Goal: Task Accomplishment & Management: Manage account settings

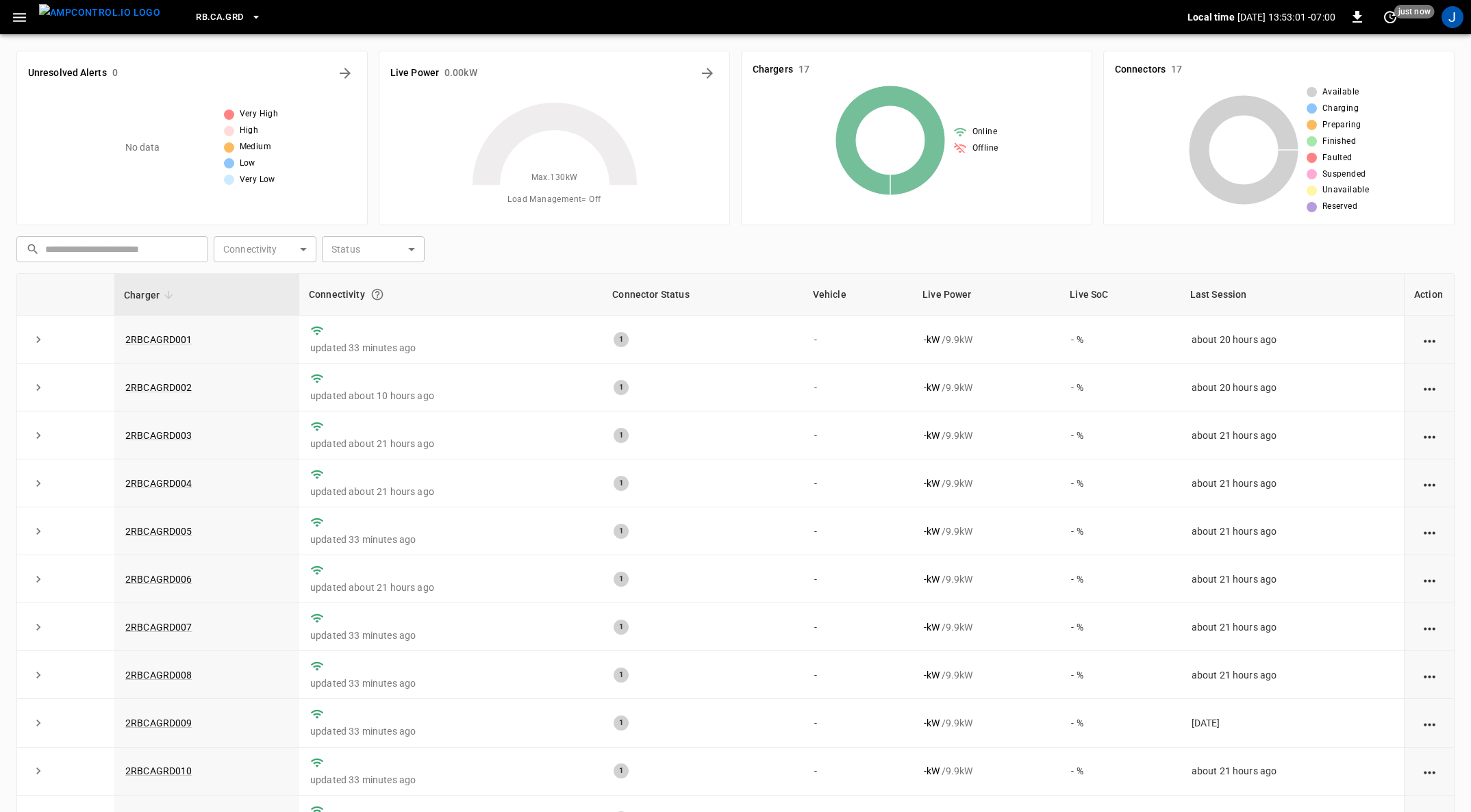
click at [15, 13] on icon "button" at bounding box center [19, 17] width 13 height 9
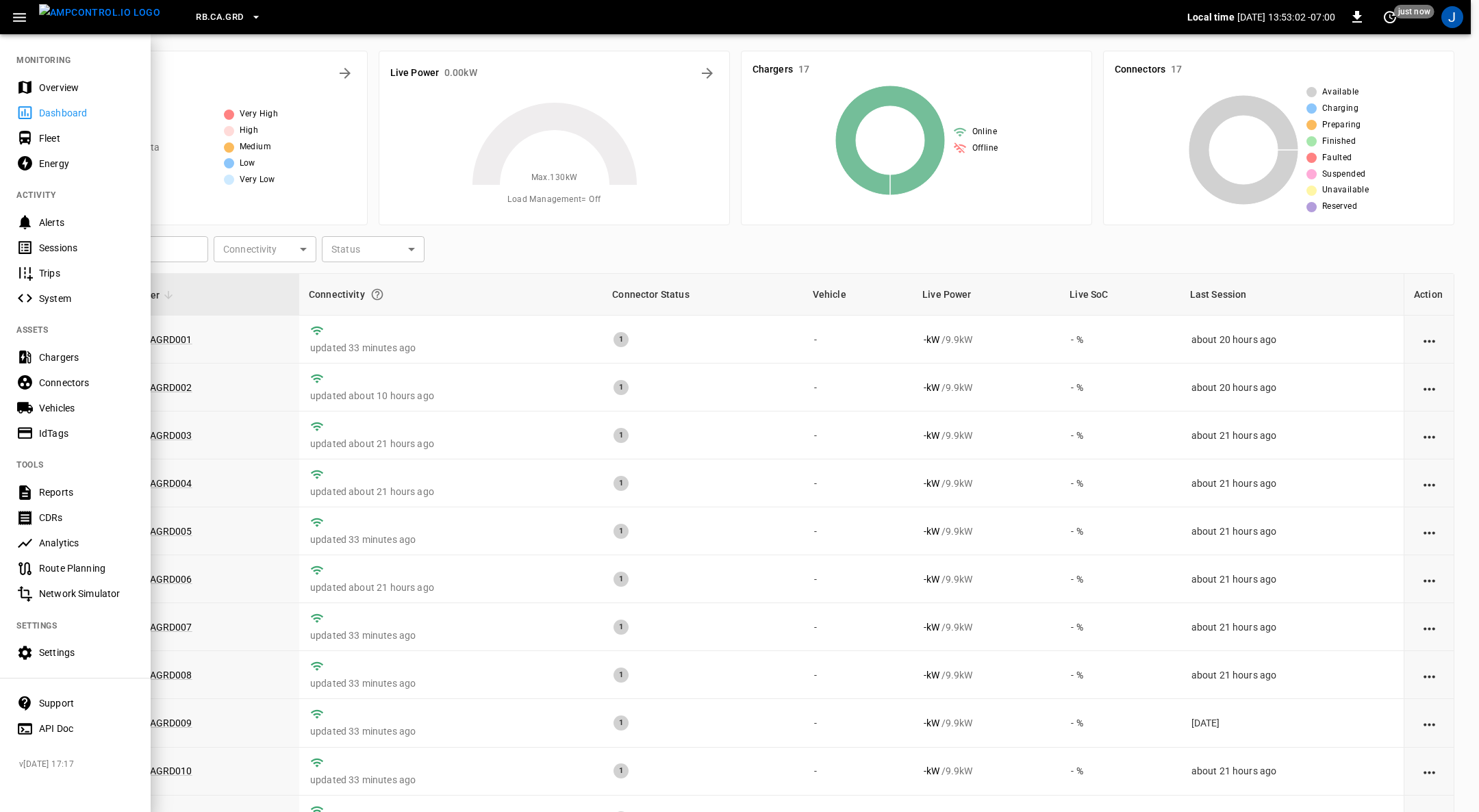
drag, startPoint x: 56, startPoint y: 139, endPoint x: 302, endPoint y: 380, distance: 344.4
click at [56, 138] on div "Fleet" at bounding box center [86, 139] width 95 height 14
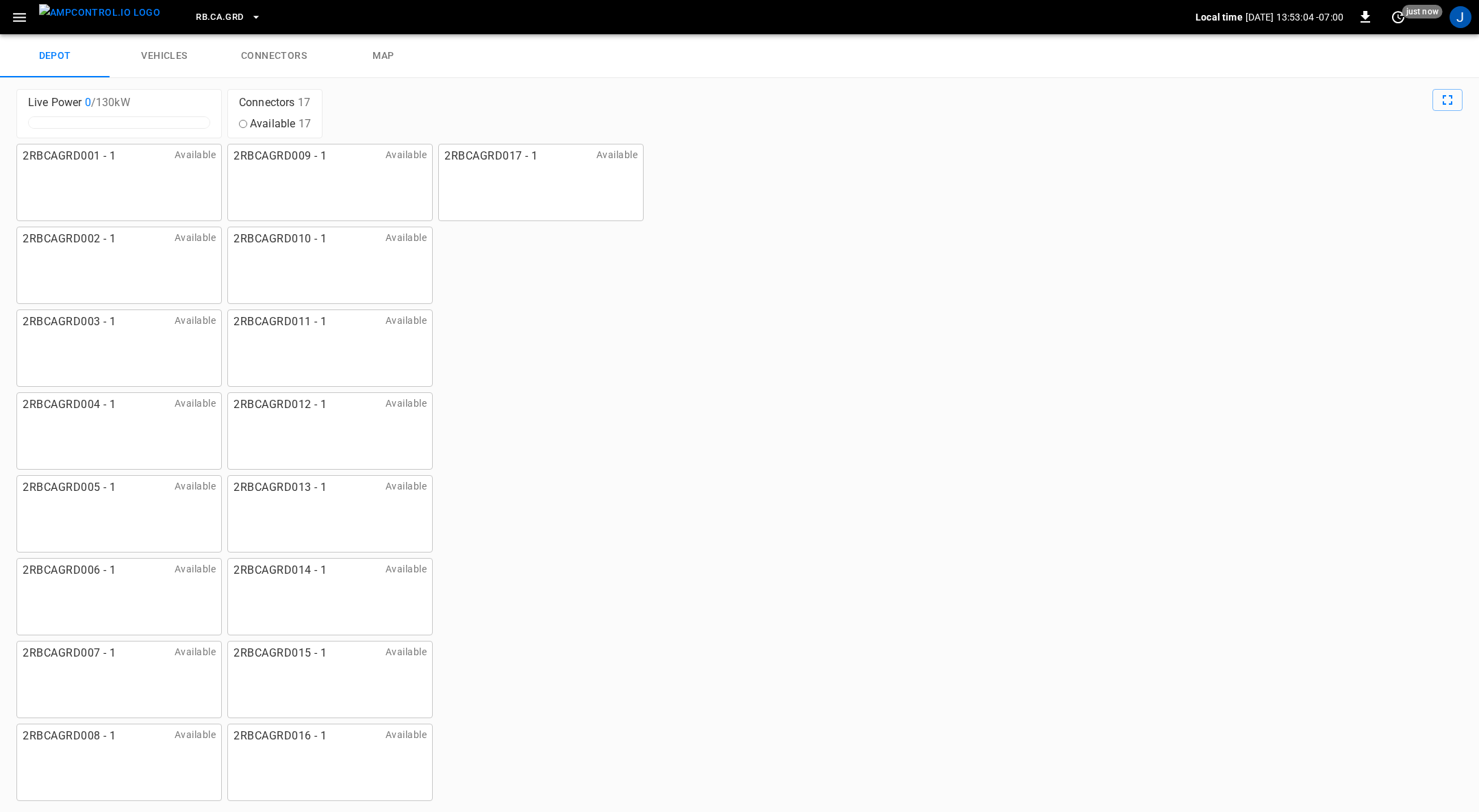
click at [278, 51] on link "connectors" at bounding box center [274, 55] width 110 height 44
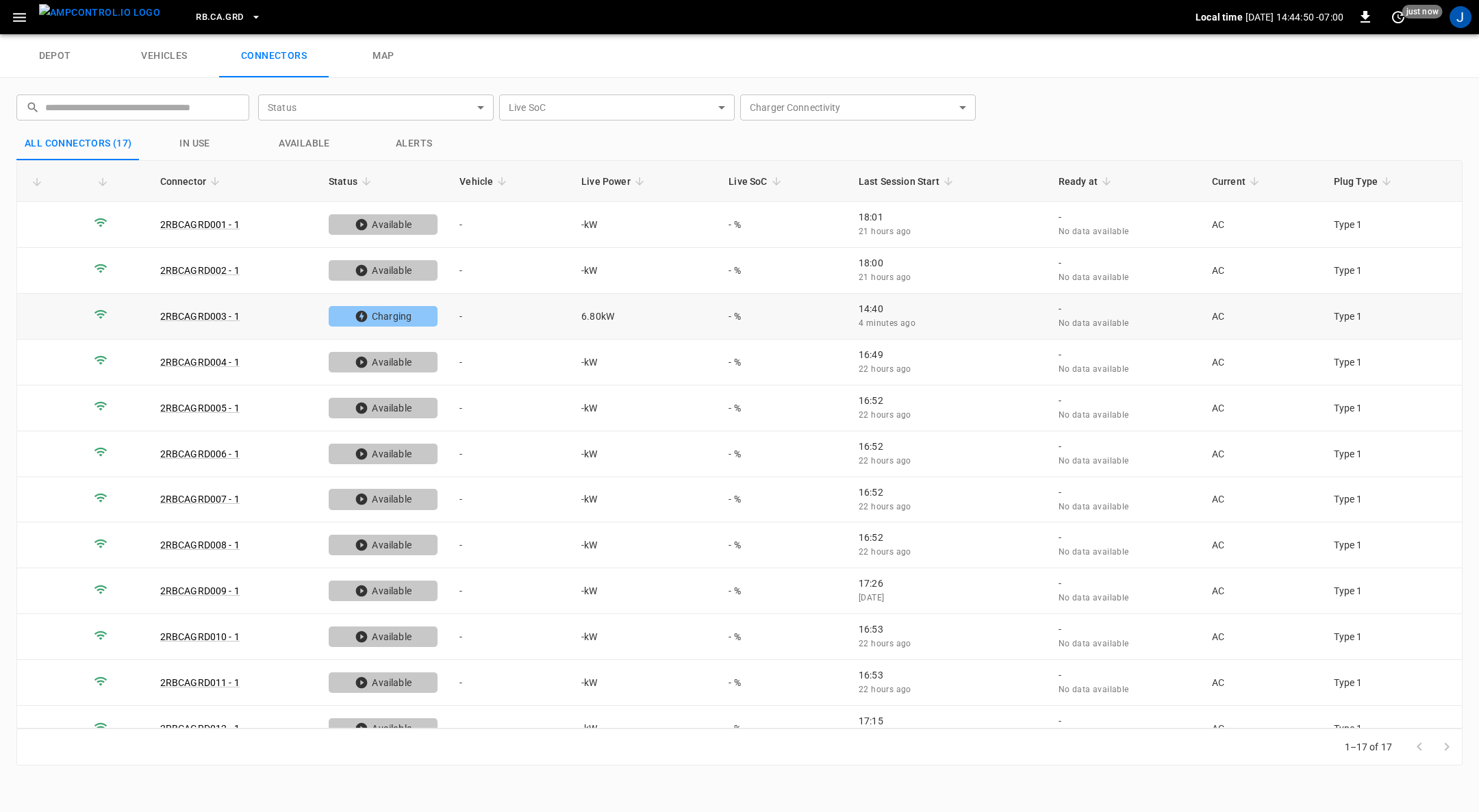
click at [462, 313] on td "-" at bounding box center [510, 317] width 122 height 46
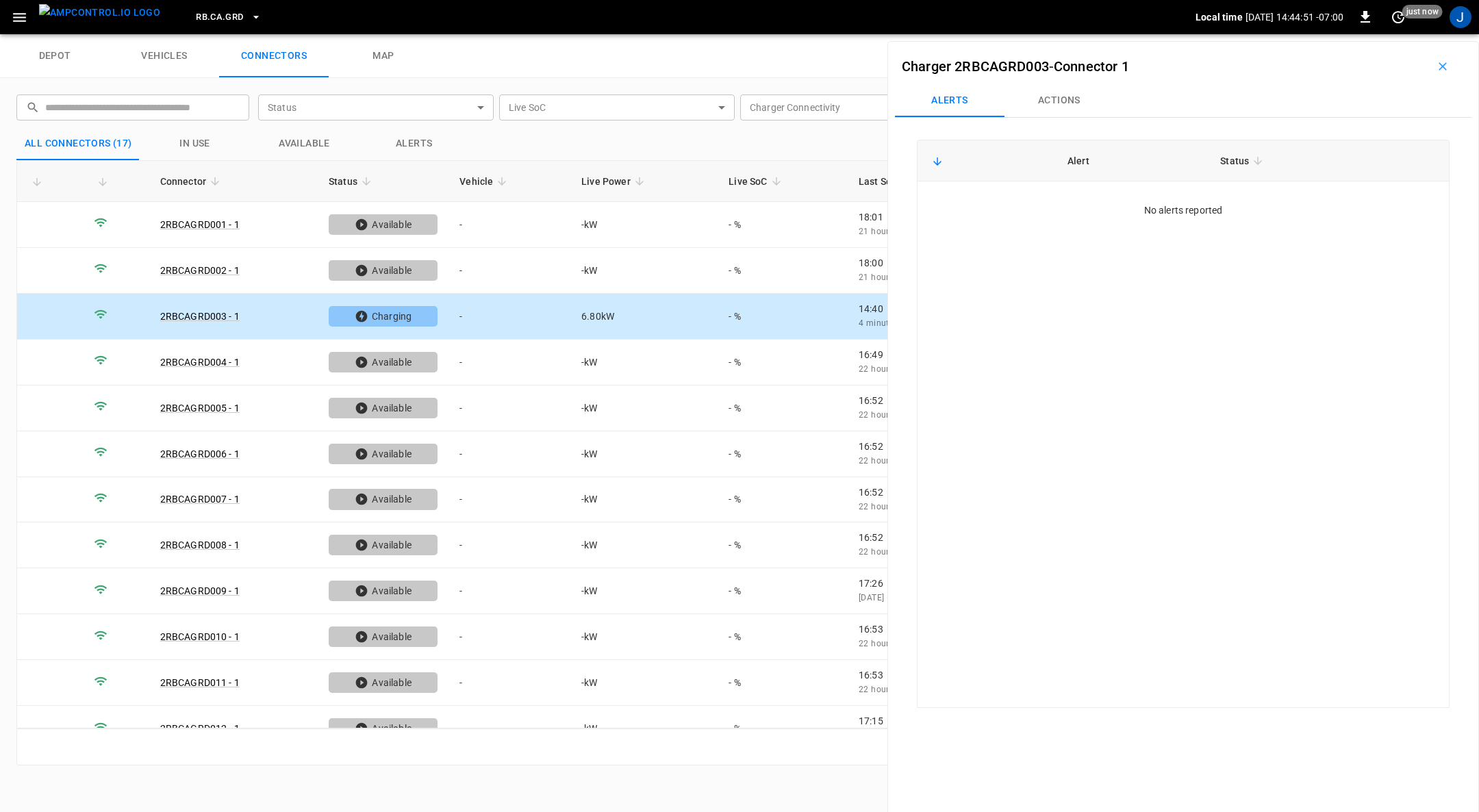
click at [1064, 99] on button "Actions" at bounding box center [1059, 100] width 110 height 33
click at [1332, 206] on div "Vehicle Name Vehicle Name" at bounding box center [1356, 203] width 157 height 26
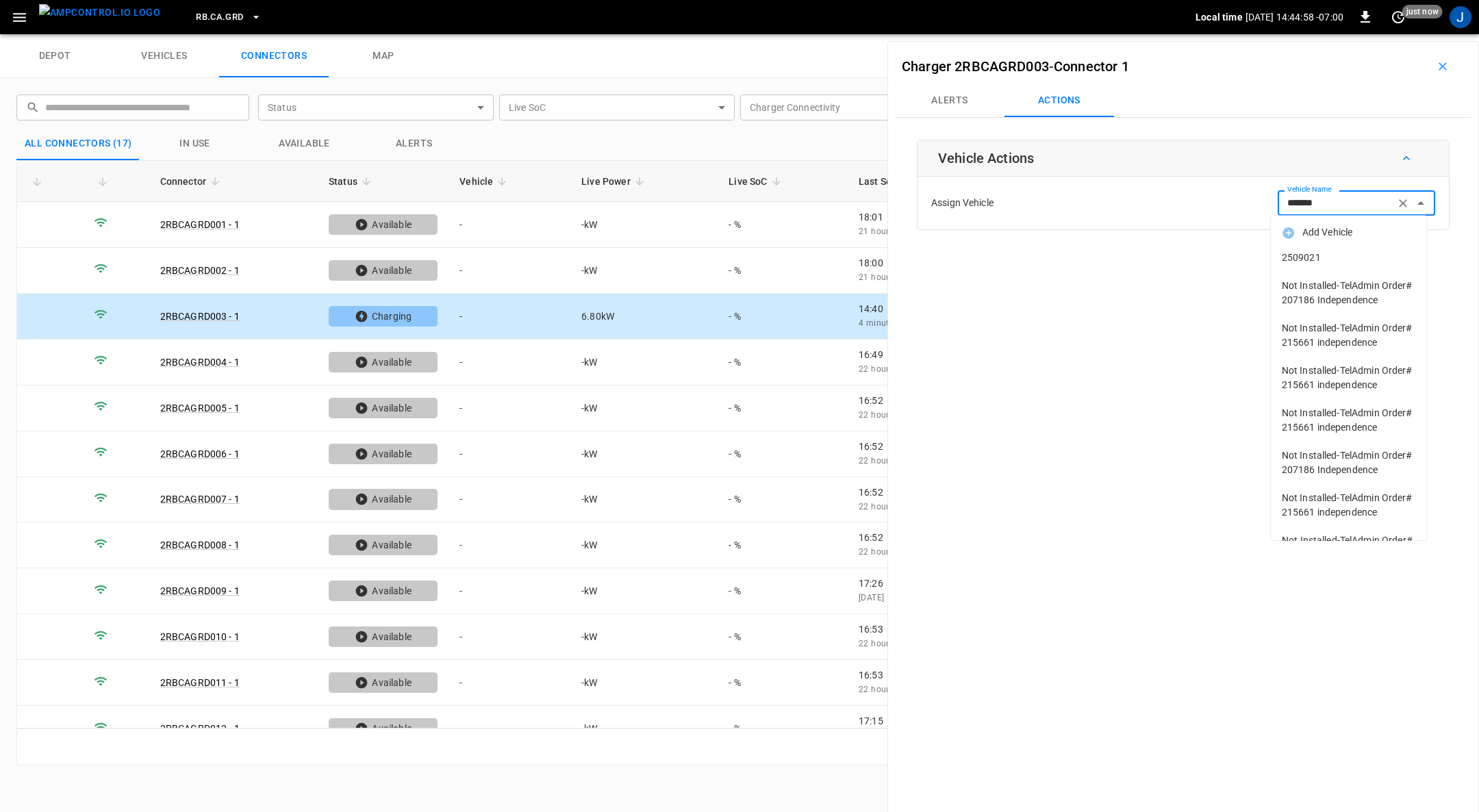
click at [1310, 261] on span "2509021" at bounding box center [1349, 257] width 135 height 15
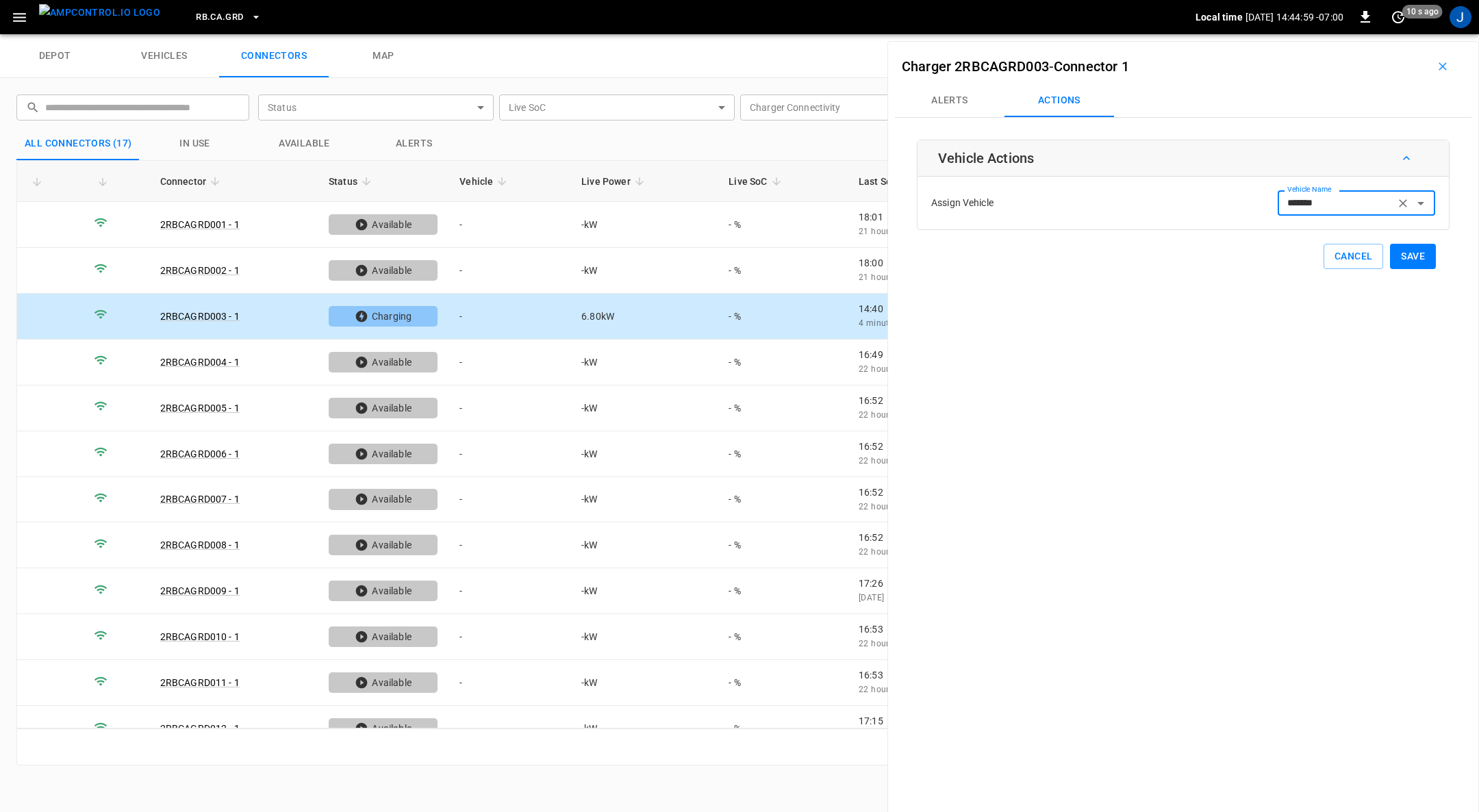
type input "*******"
click at [1412, 252] on button "Save" at bounding box center [1413, 257] width 46 height 26
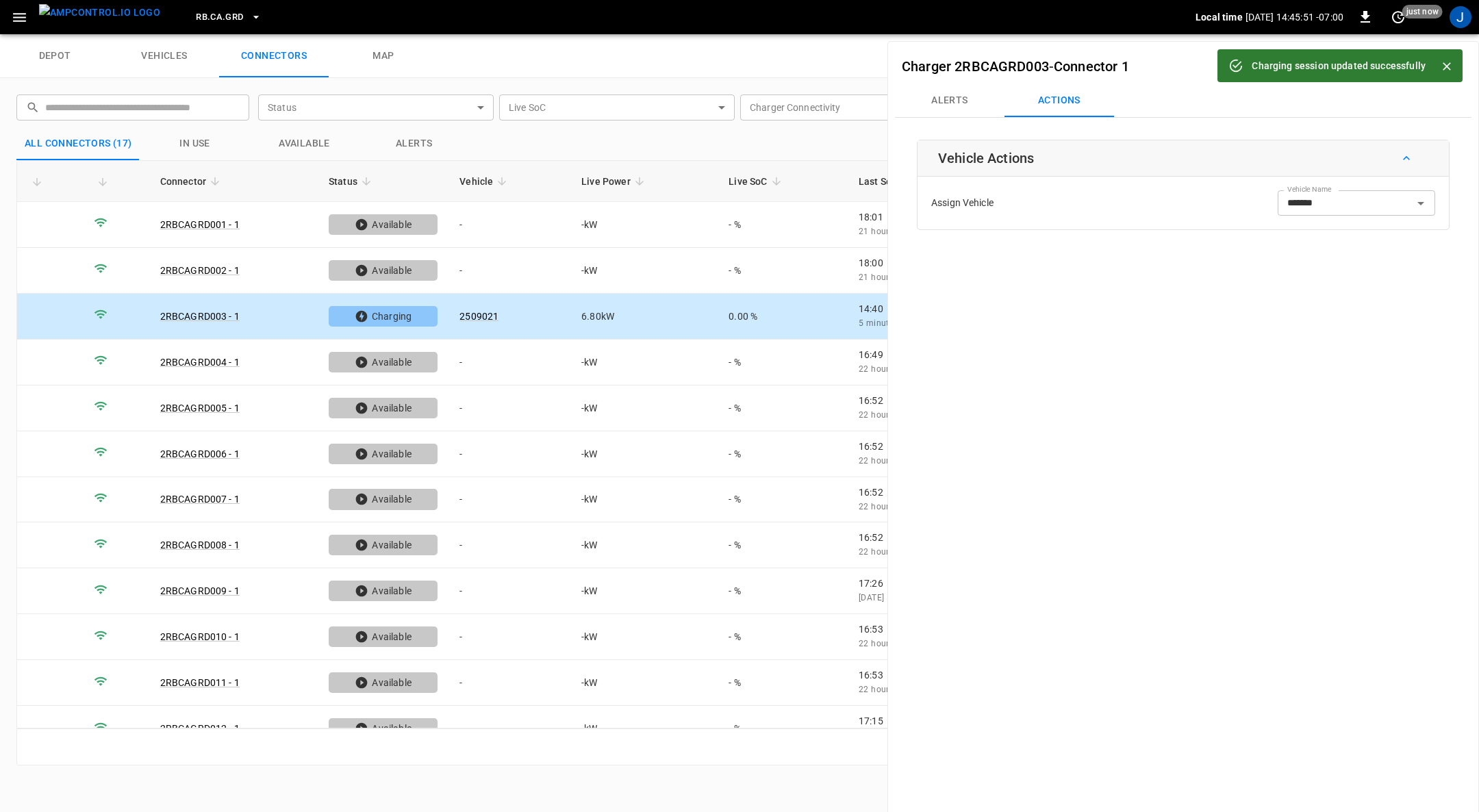
click at [1448, 66] on icon "Close" at bounding box center [1447, 67] width 14 height 14
click at [1436, 66] on icon "button" at bounding box center [1443, 67] width 14 height 14
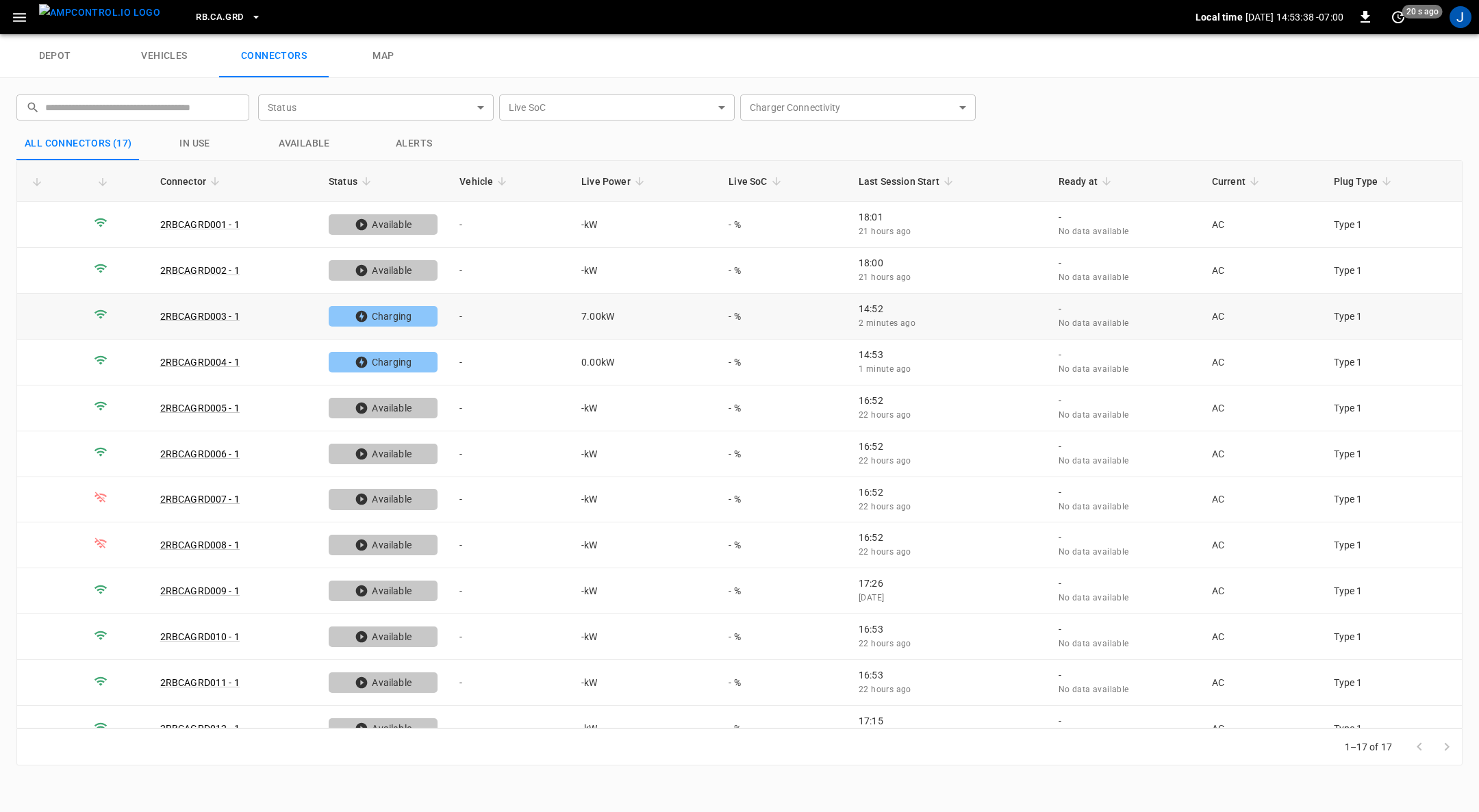
click at [467, 315] on td "-" at bounding box center [510, 317] width 122 height 46
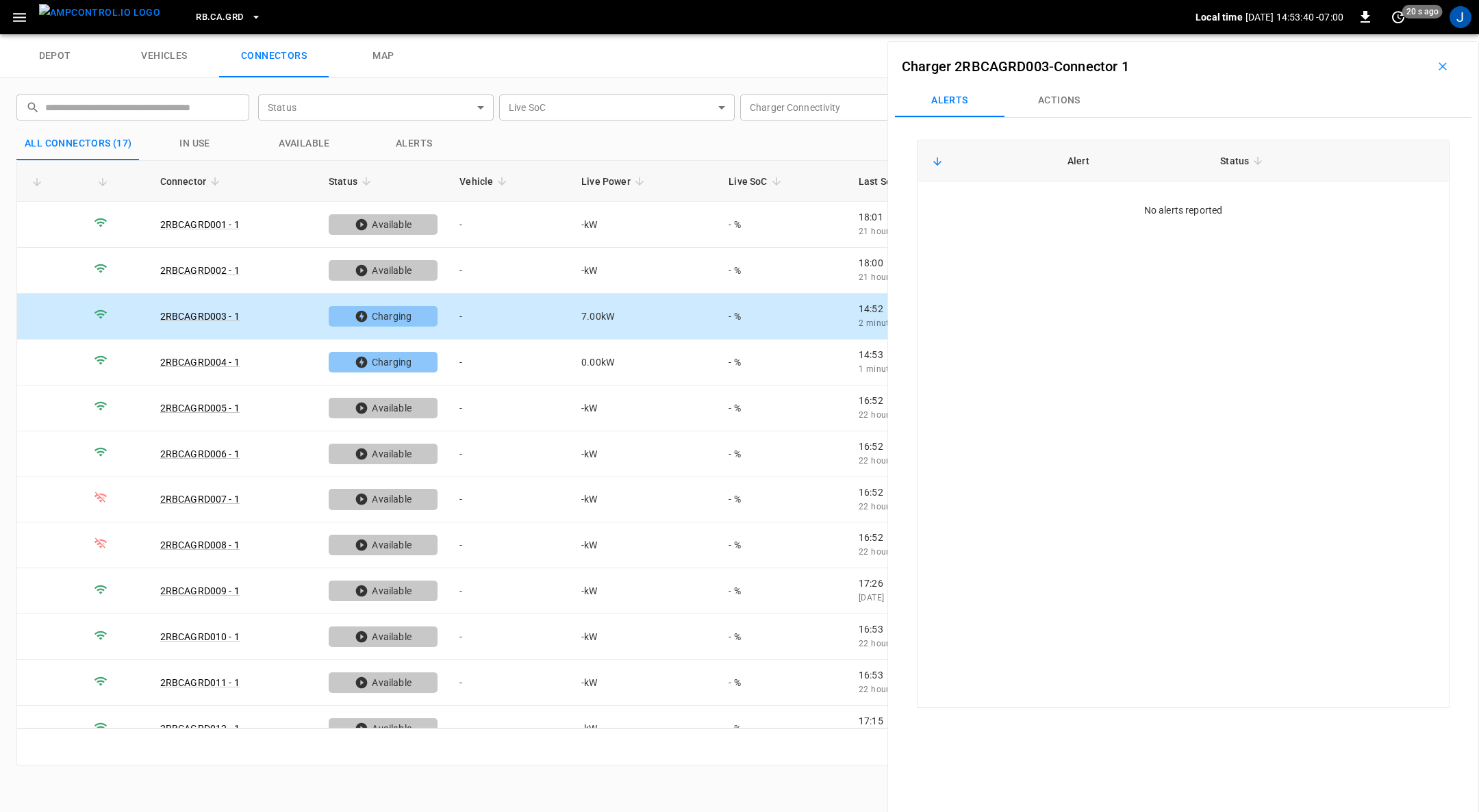
click at [1059, 104] on button "Actions" at bounding box center [1059, 100] width 110 height 33
click at [1308, 206] on div "Vehicle Name Vehicle Name" at bounding box center [1356, 203] width 157 height 26
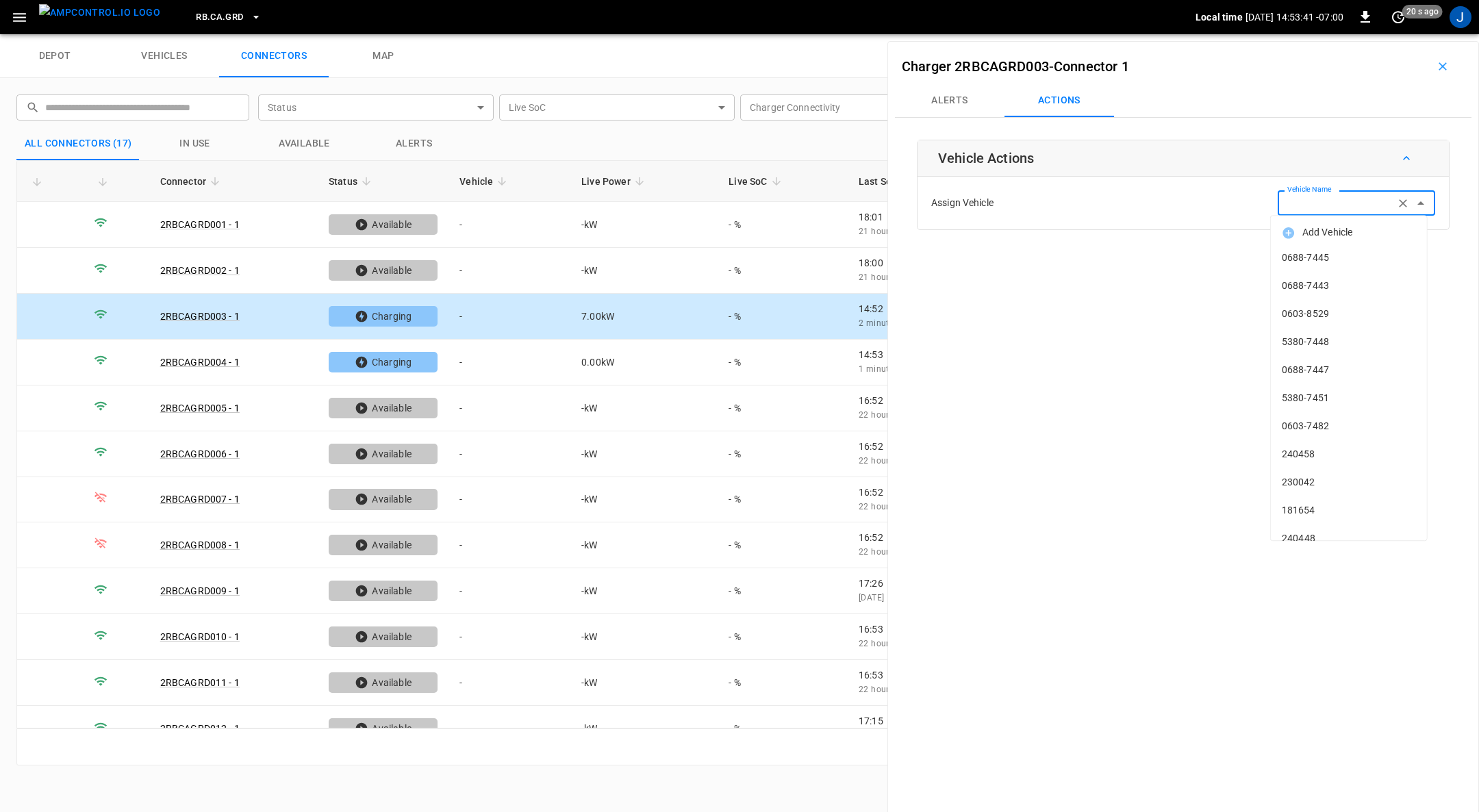
click at [1308, 195] on label "Vehicle Name" at bounding box center [1309, 190] width 44 height 11
click at [1308, 206] on input "Vehicle Name" at bounding box center [1336, 202] width 109 height 17
type input "*"
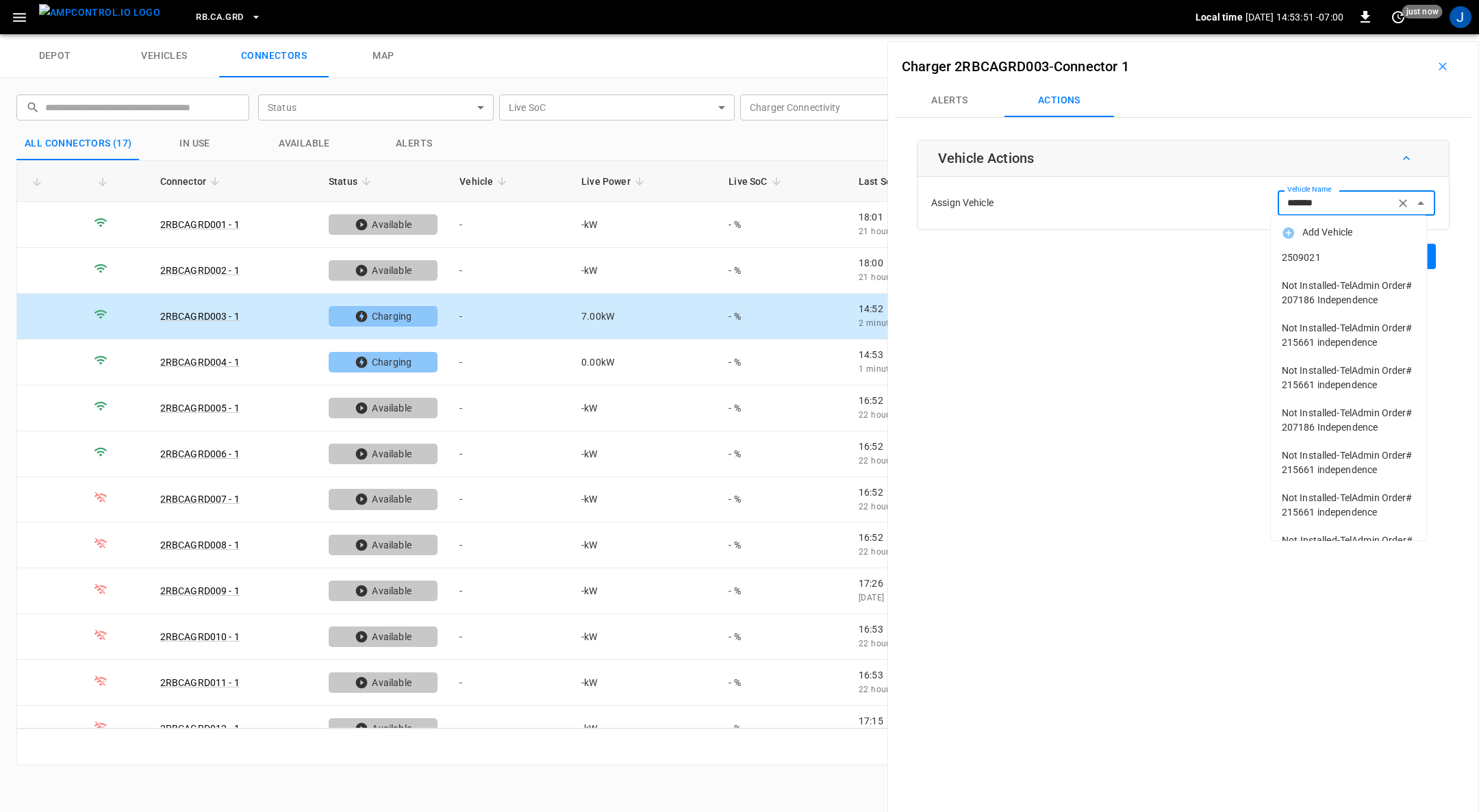
click at [1311, 261] on span "2509021" at bounding box center [1349, 257] width 135 height 15
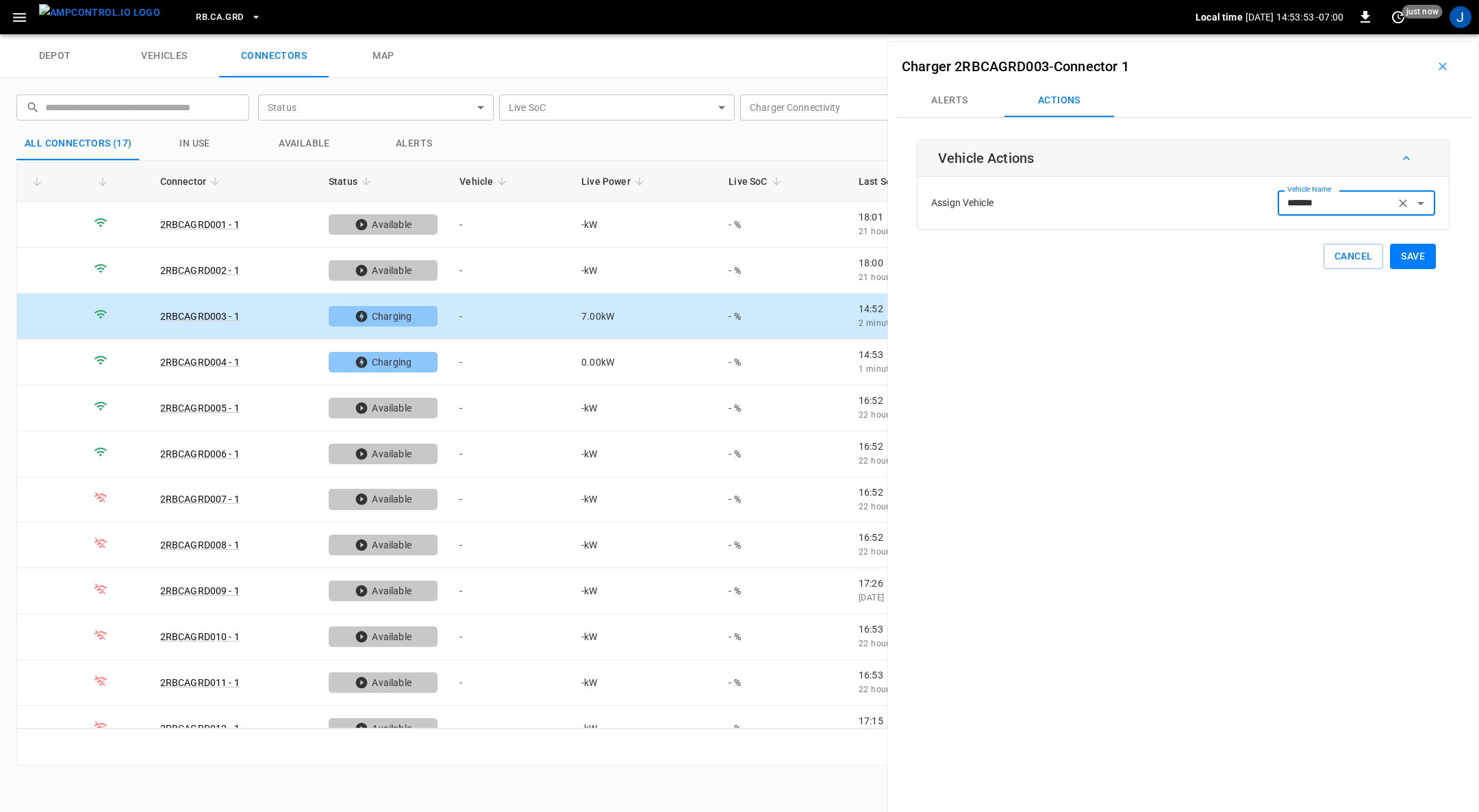
type input "*******"
click at [1405, 253] on button "Save" at bounding box center [1413, 257] width 46 height 26
click at [466, 356] on td "-" at bounding box center [510, 363] width 122 height 46
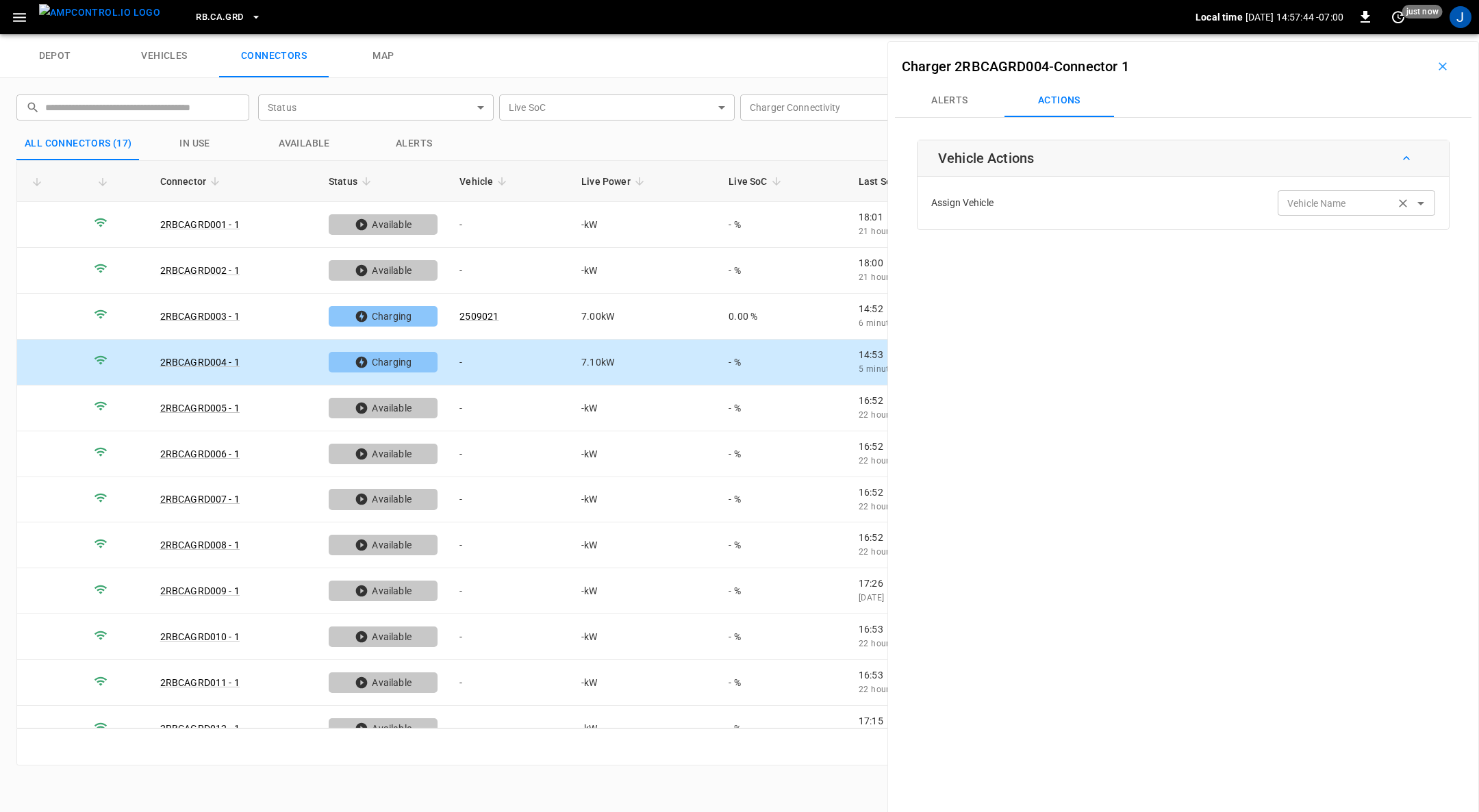
click at [1316, 197] on div "Vehicle Name Vehicle Name" at bounding box center [1356, 203] width 157 height 26
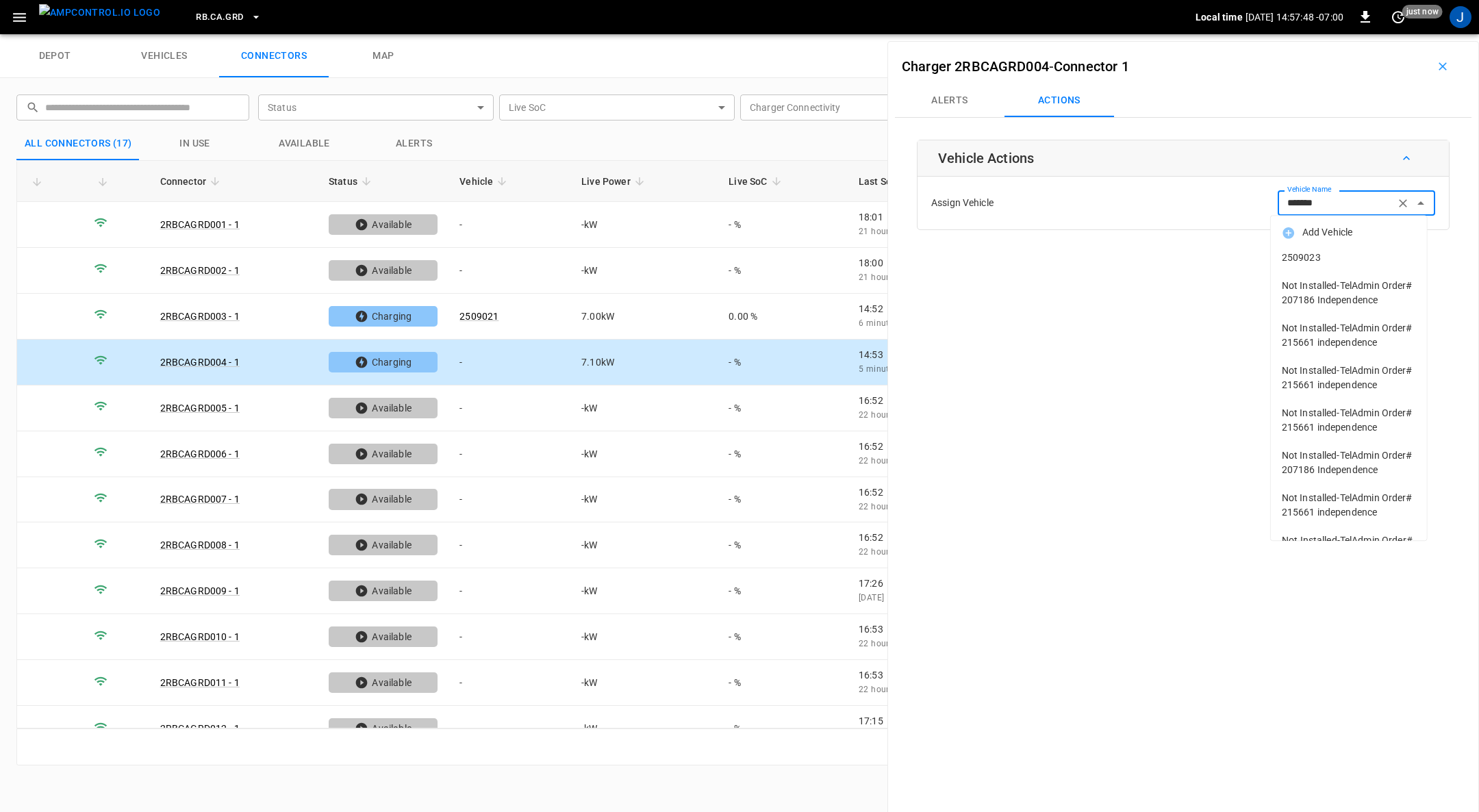
click at [1300, 260] on span "2509023" at bounding box center [1349, 257] width 135 height 15
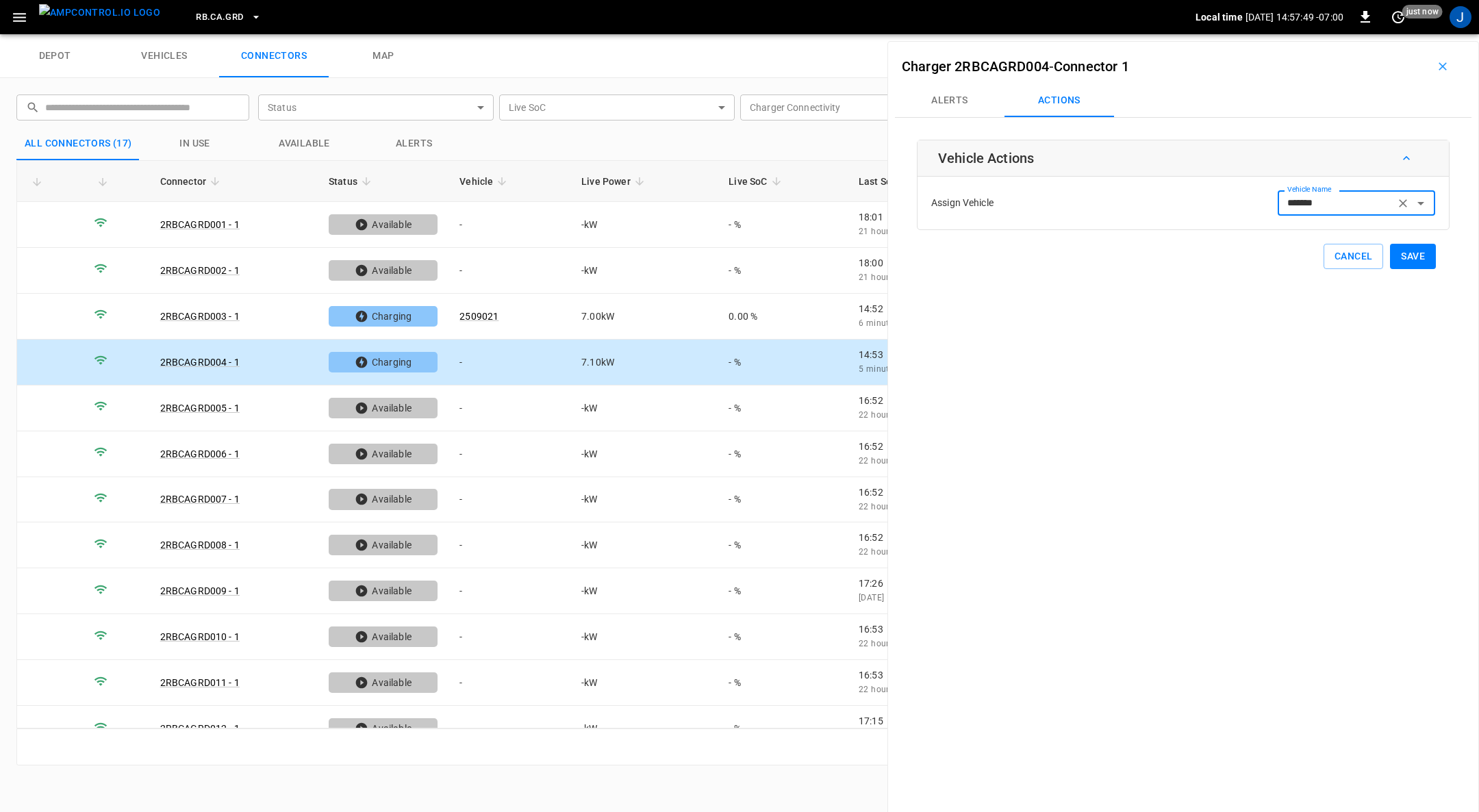
type input "*******"
click at [1400, 254] on button "Save" at bounding box center [1413, 257] width 46 height 26
click at [1437, 67] on icon "button" at bounding box center [1443, 67] width 14 height 14
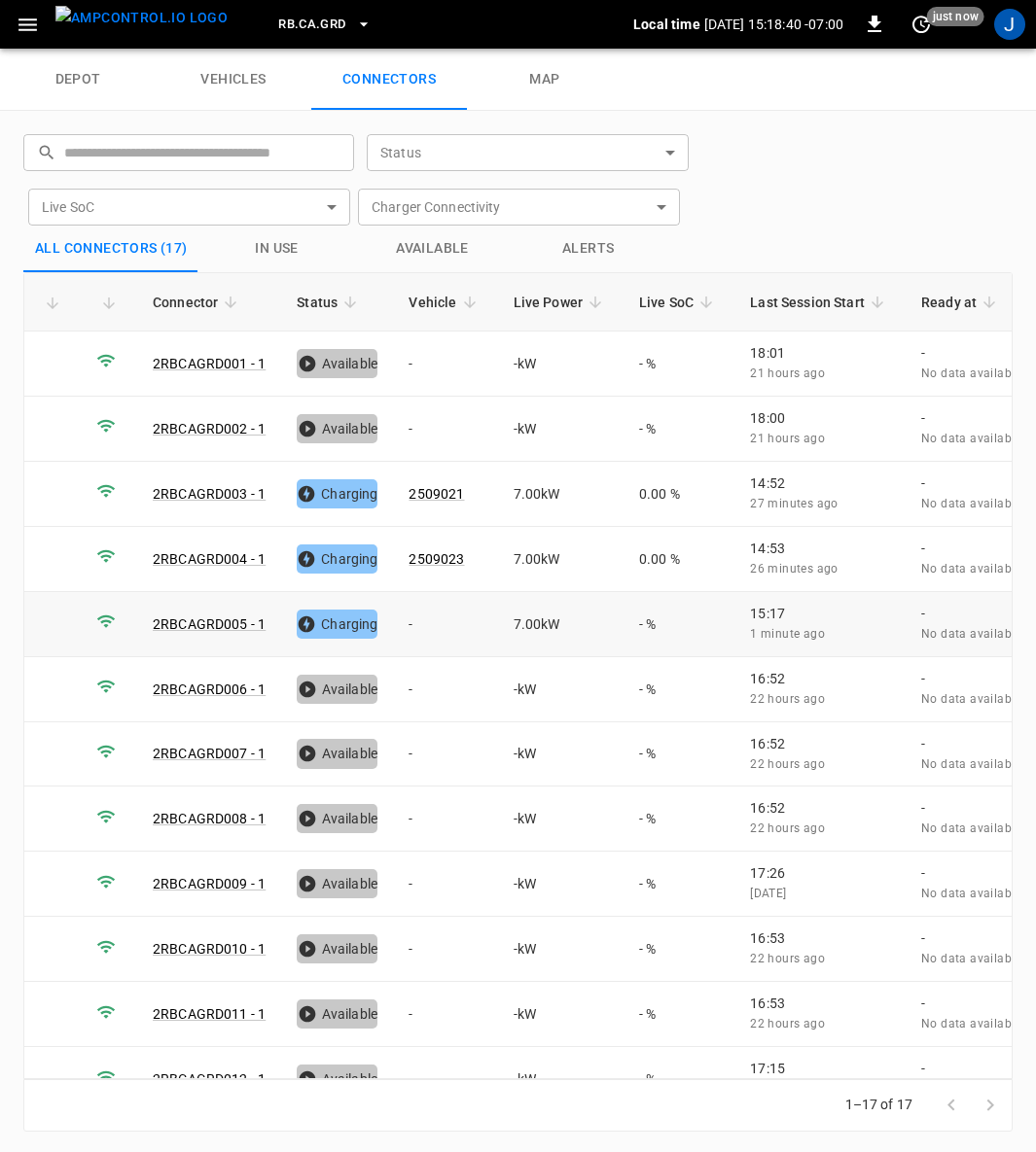
click at [403, 612] on td "-" at bounding box center [445, 624] width 104 height 65
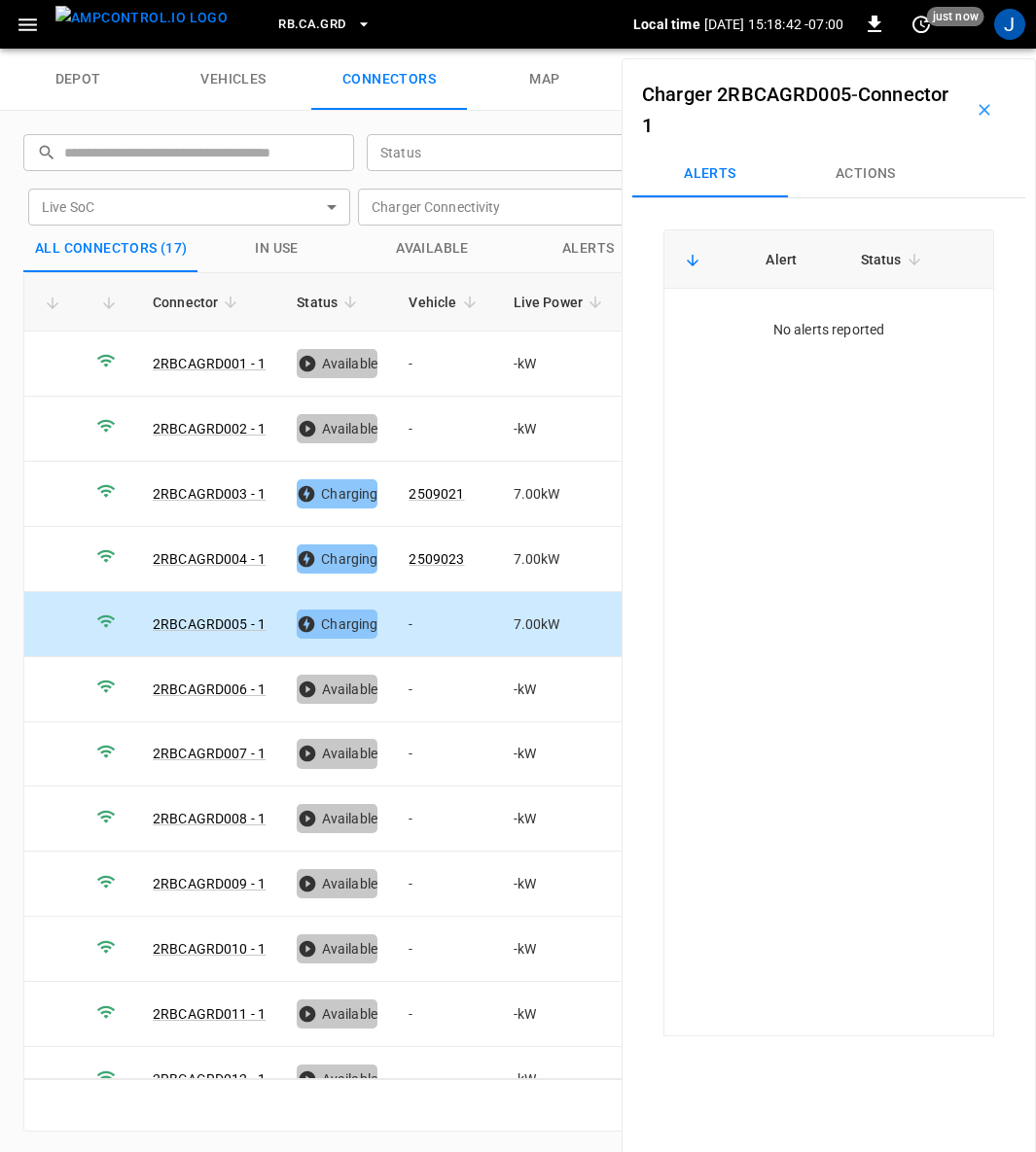
click at [850, 181] on button "Actions" at bounding box center [866, 173] width 156 height 46
click at [797, 325] on div "Vehicle Name Vehicle Name" at bounding box center [861, 321] width 224 height 36
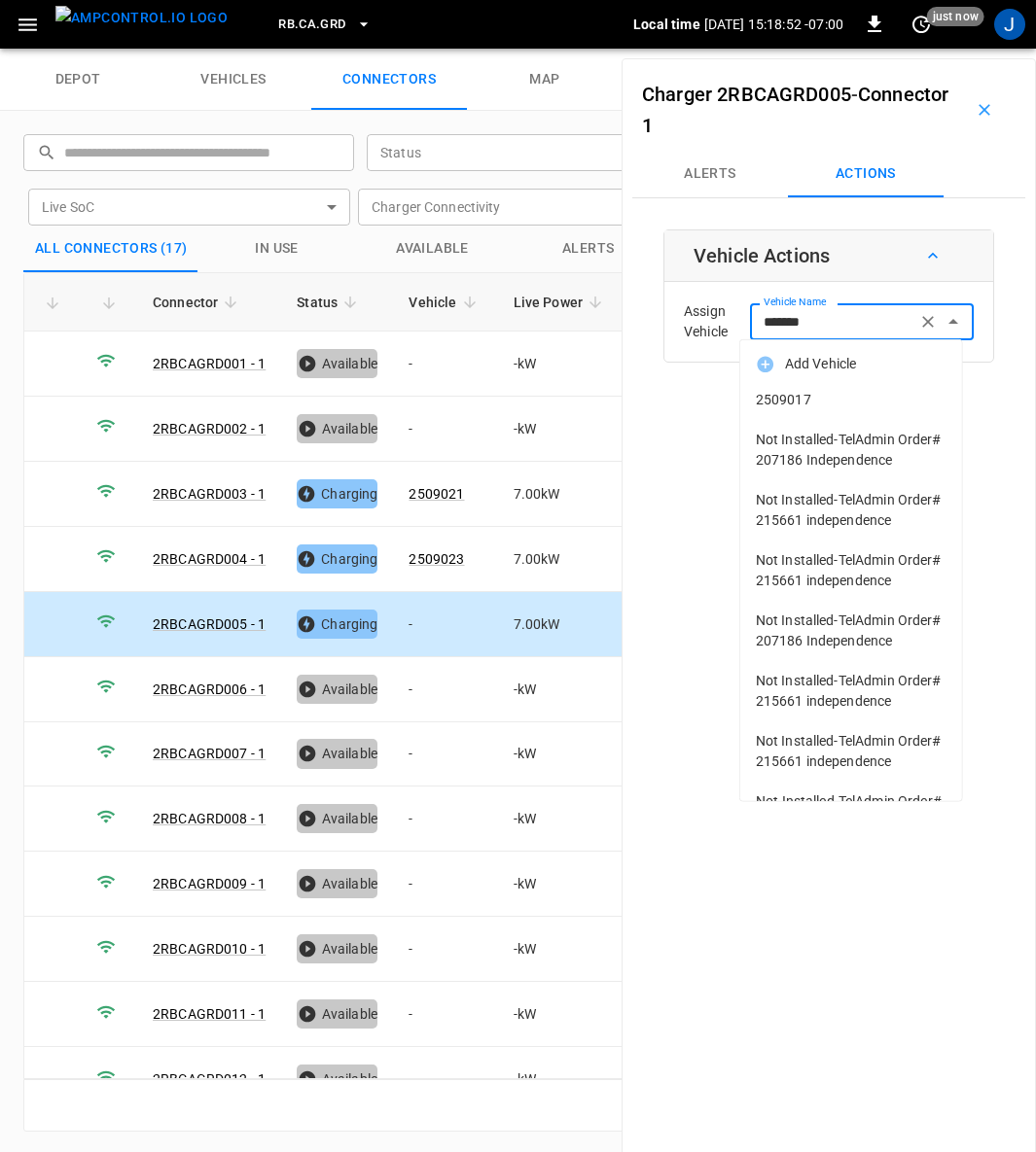
click at [814, 403] on span "2509017" at bounding box center [851, 400] width 191 height 21
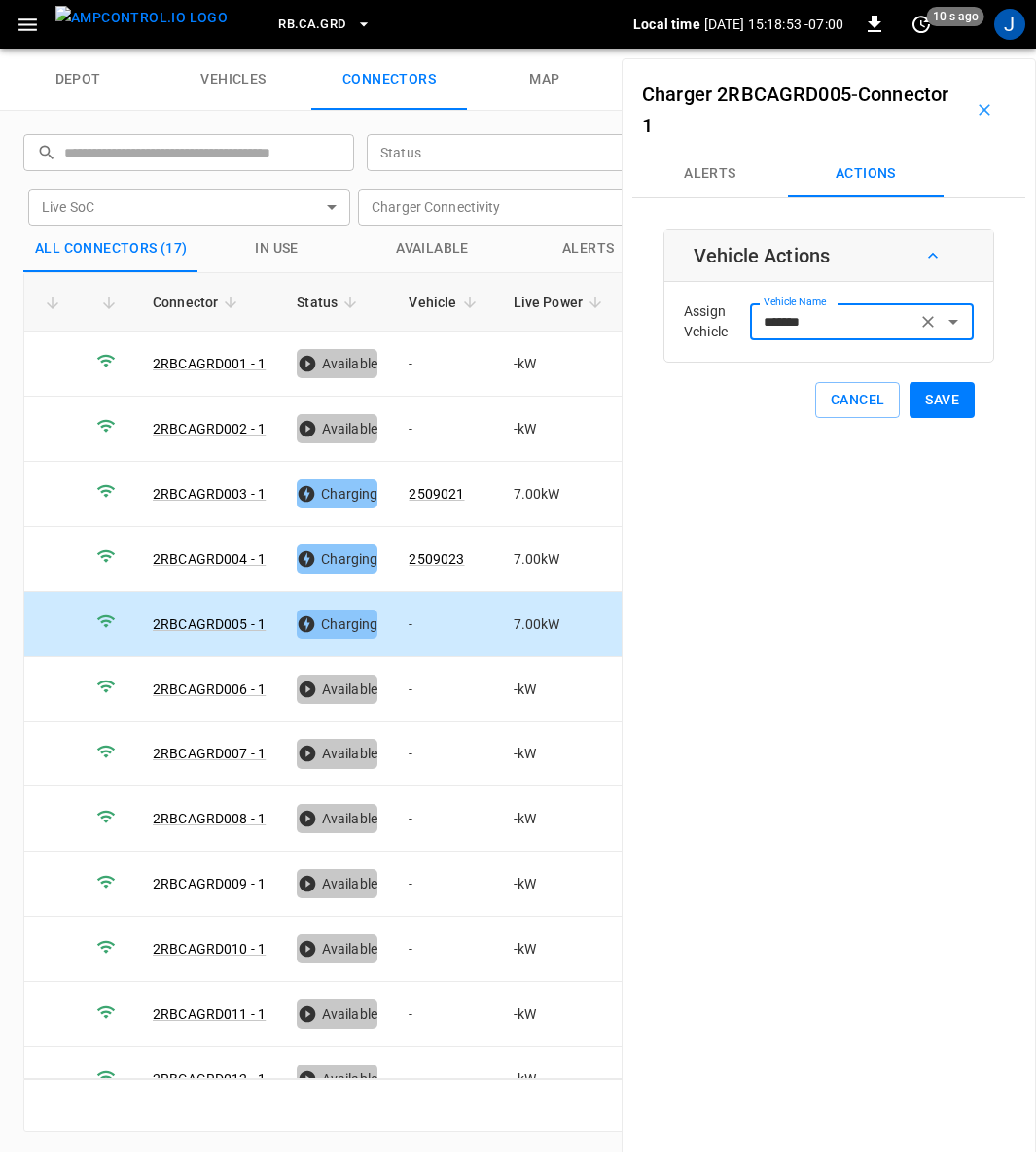
type input "*******"
click at [935, 402] on button "Save" at bounding box center [941, 400] width 65 height 36
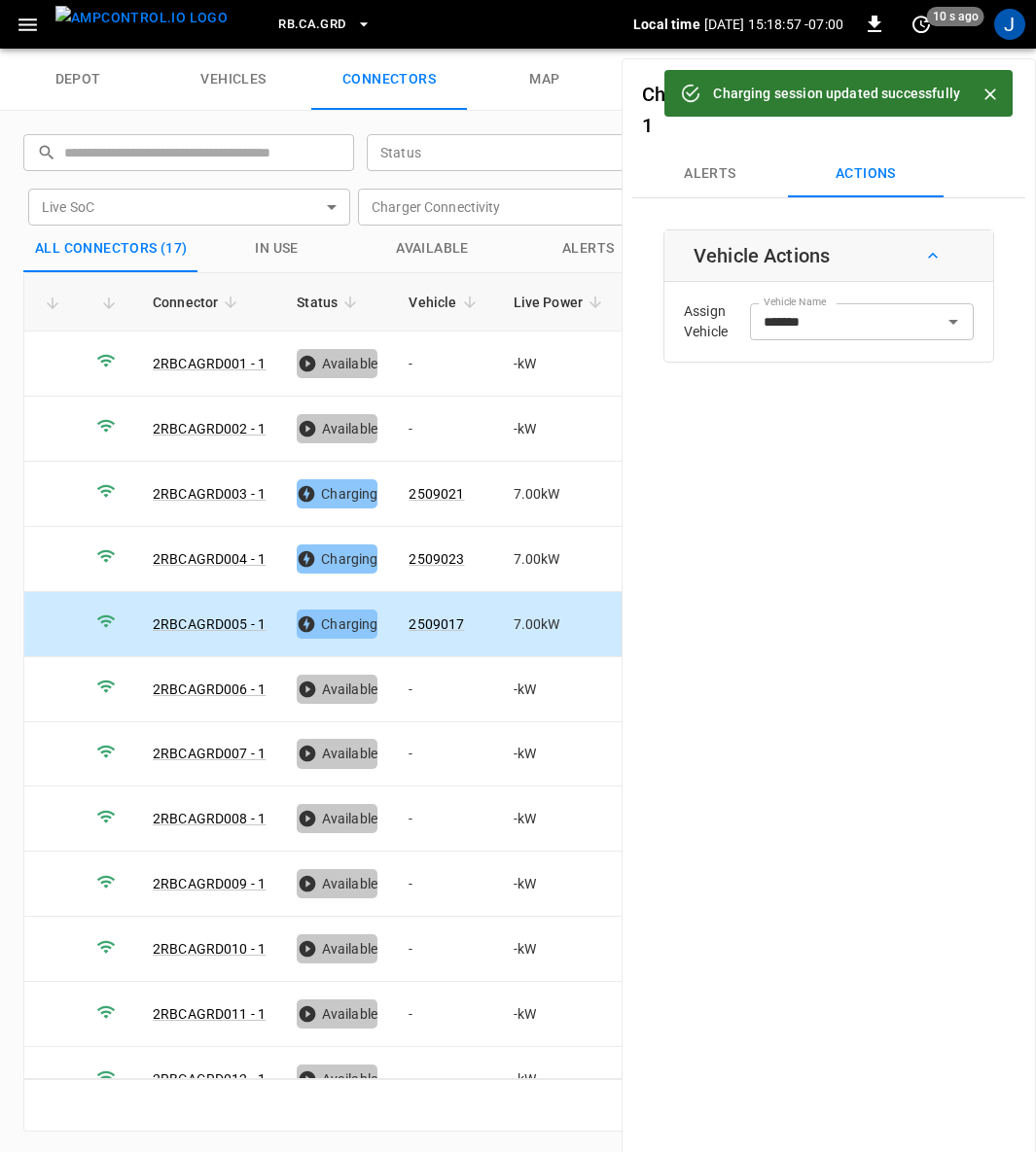
click at [993, 88] on icon "Close" at bounding box center [990, 95] width 20 height 20
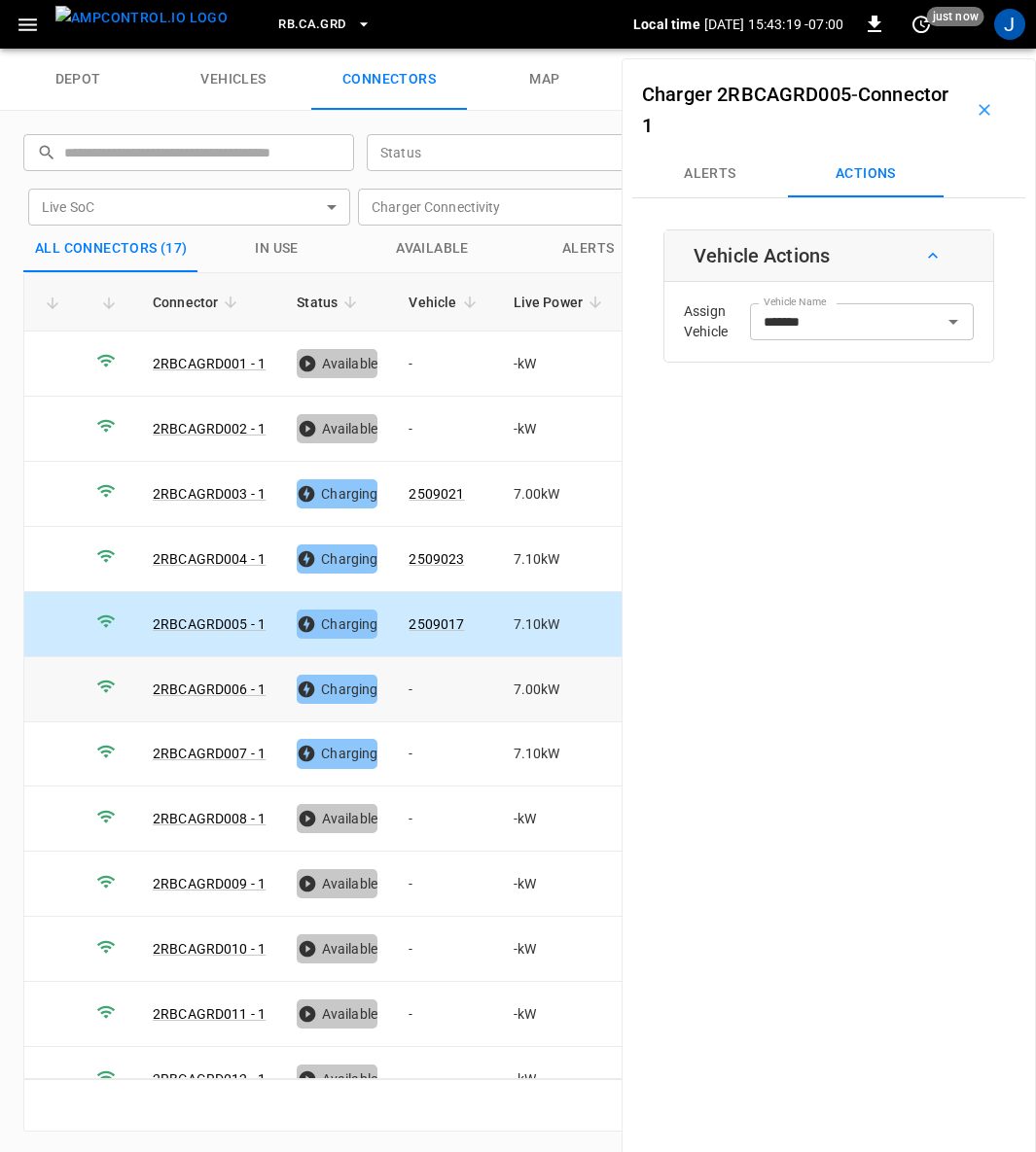
click at [415, 679] on td "-" at bounding box center [445, 690] width 104 height 65
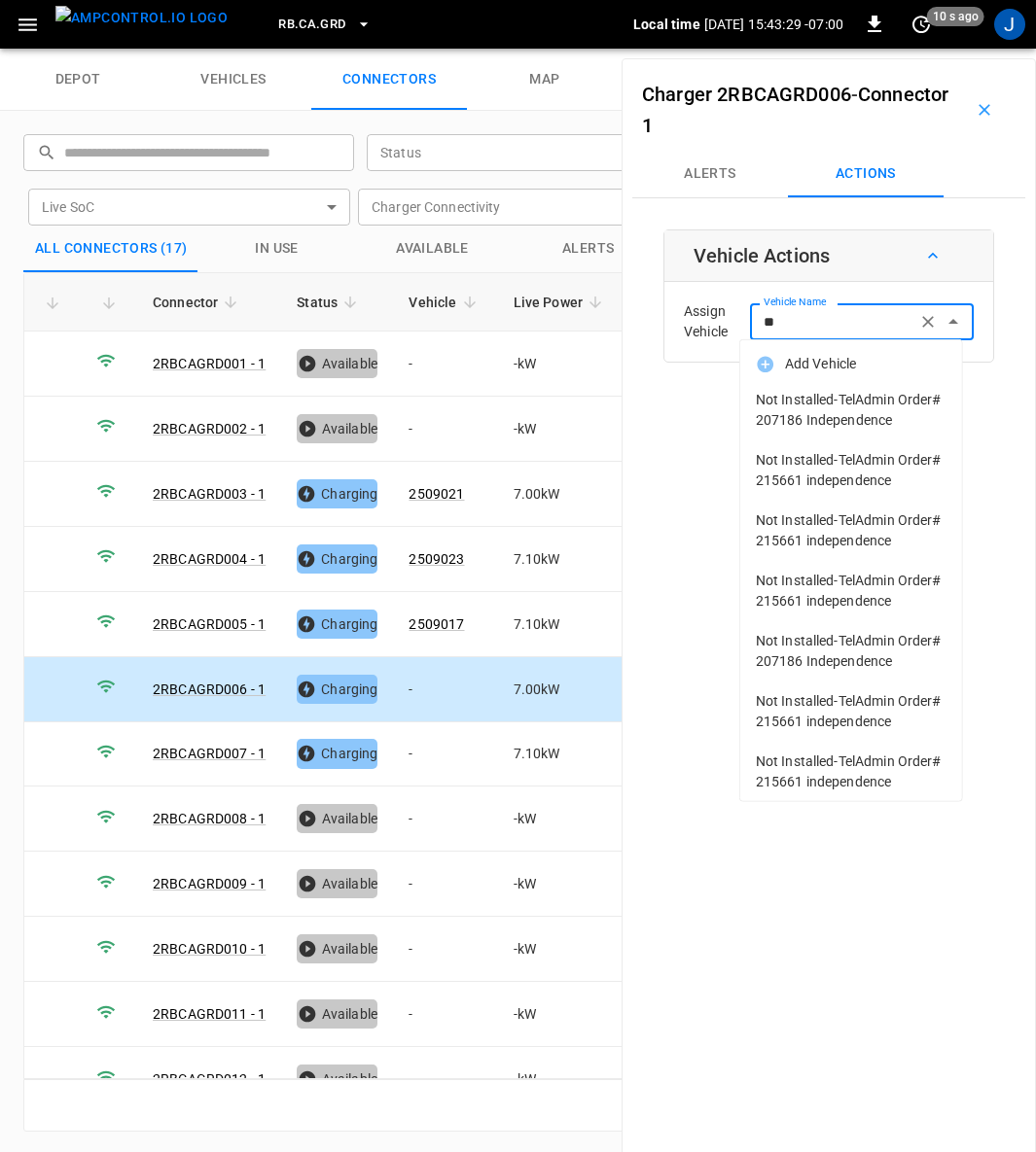
type input "*"
click at [677, 567] on div "Charger 2RBCAGRD006 - Connector 1 Alerts Actions Vehicle Actions Assign Vehicle…" at bounding box center [828, 634] width 415 height 1152
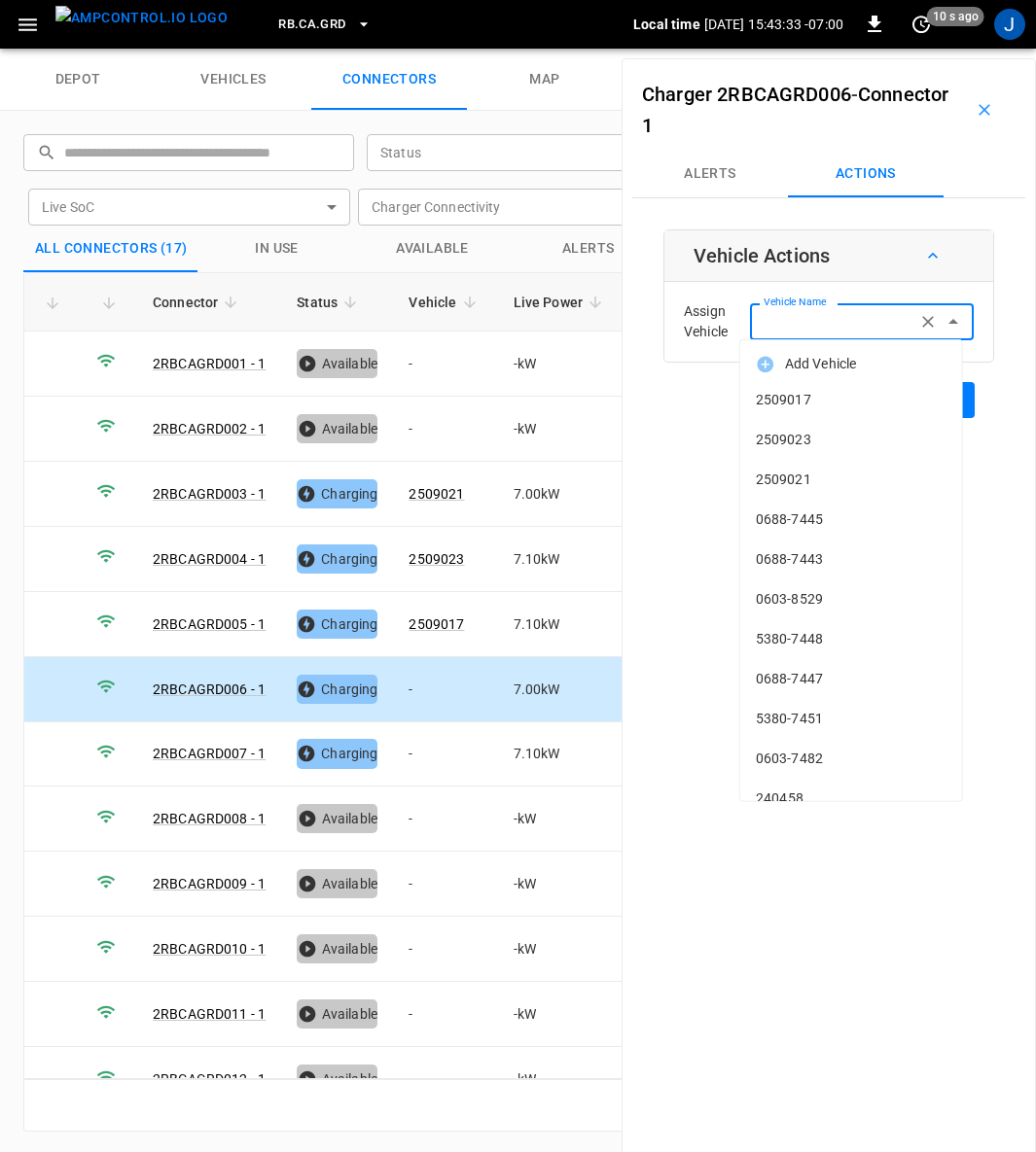
click at [804, 327] on input "Vehicle Name" at bounding box center [832, 321] width 155 height 25
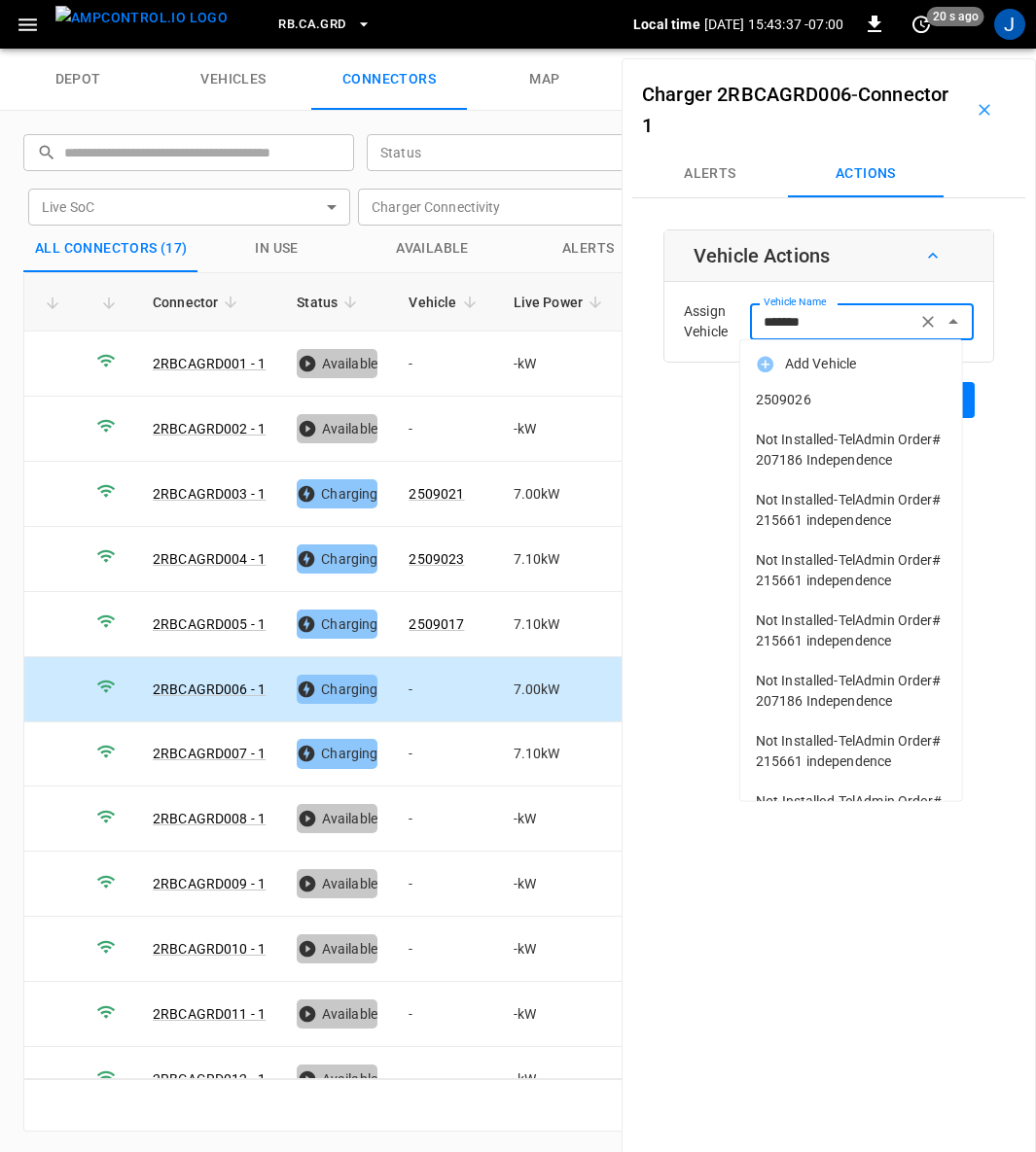
click at [790, 395] on span "2509026" at bounding box center [851, 400] width 191 height 21
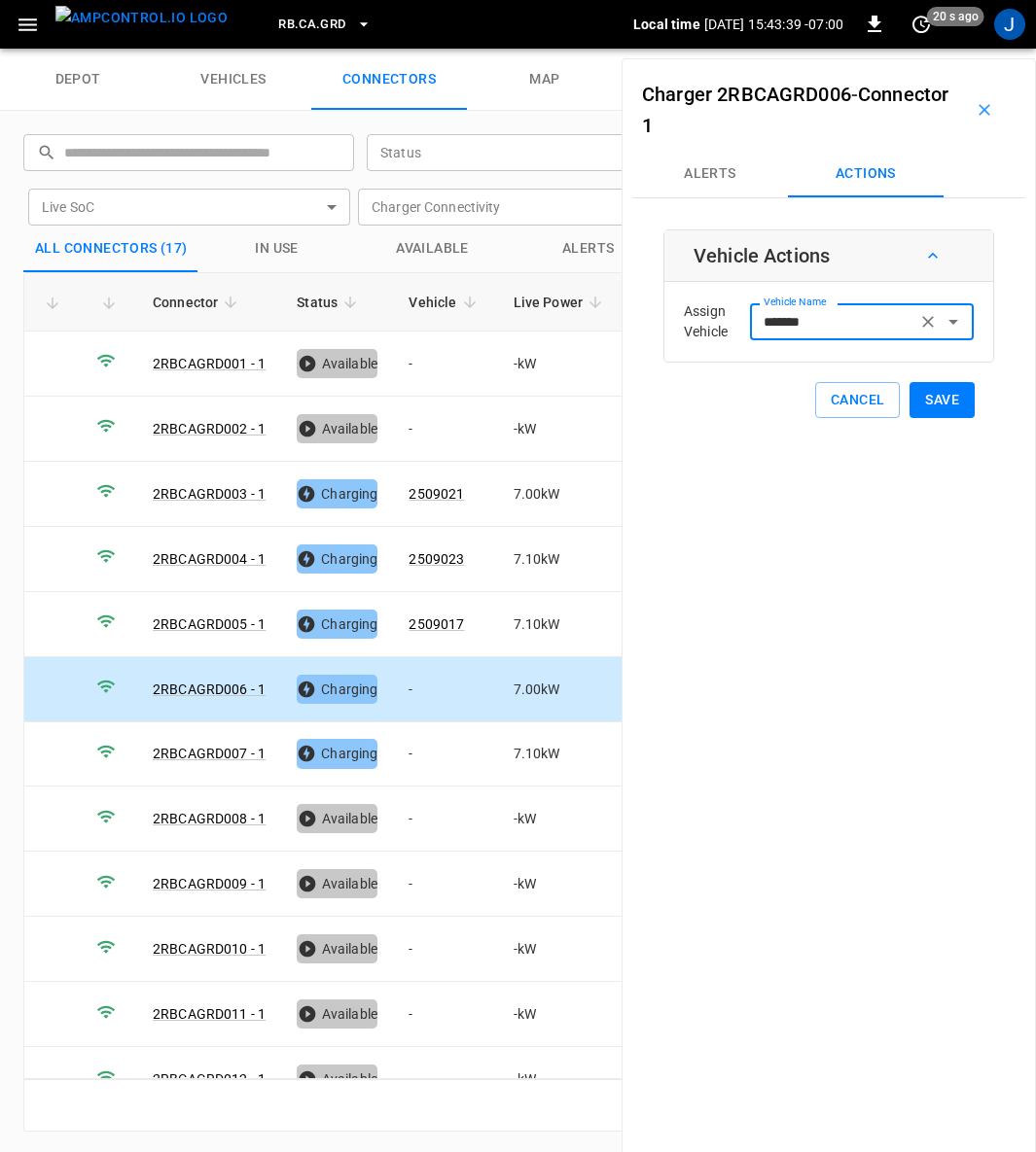
type input "*******"
click at [916, 397] on button "Save" at bounding box center [941, 400] width 65 height 36
click at [416, 733] on td "-" at bounding box center [445, 755] width 104 height 65
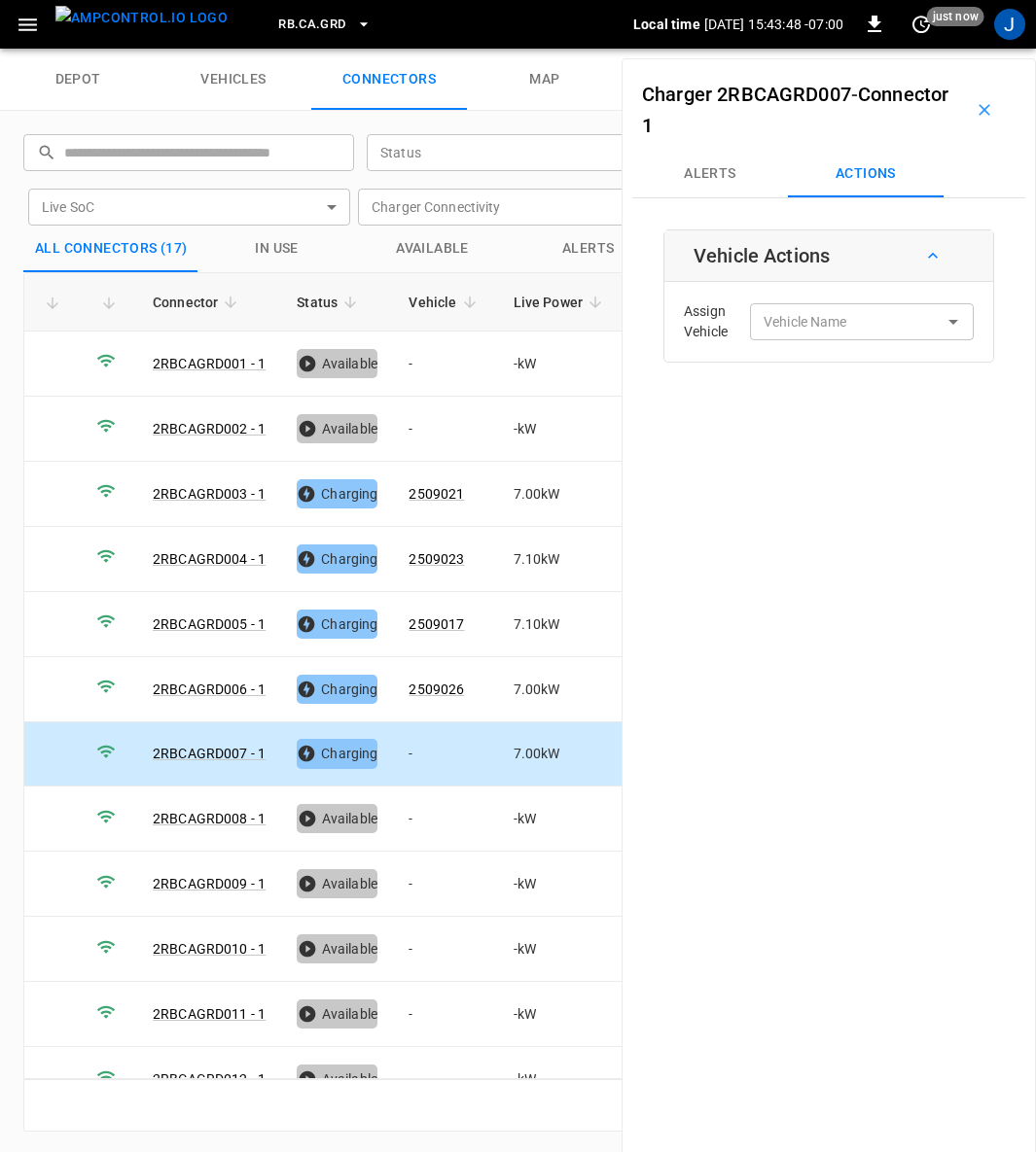
click at [831, 333] on div "Vehicle Name" at bounding box center [861, 321] width 224 height 36
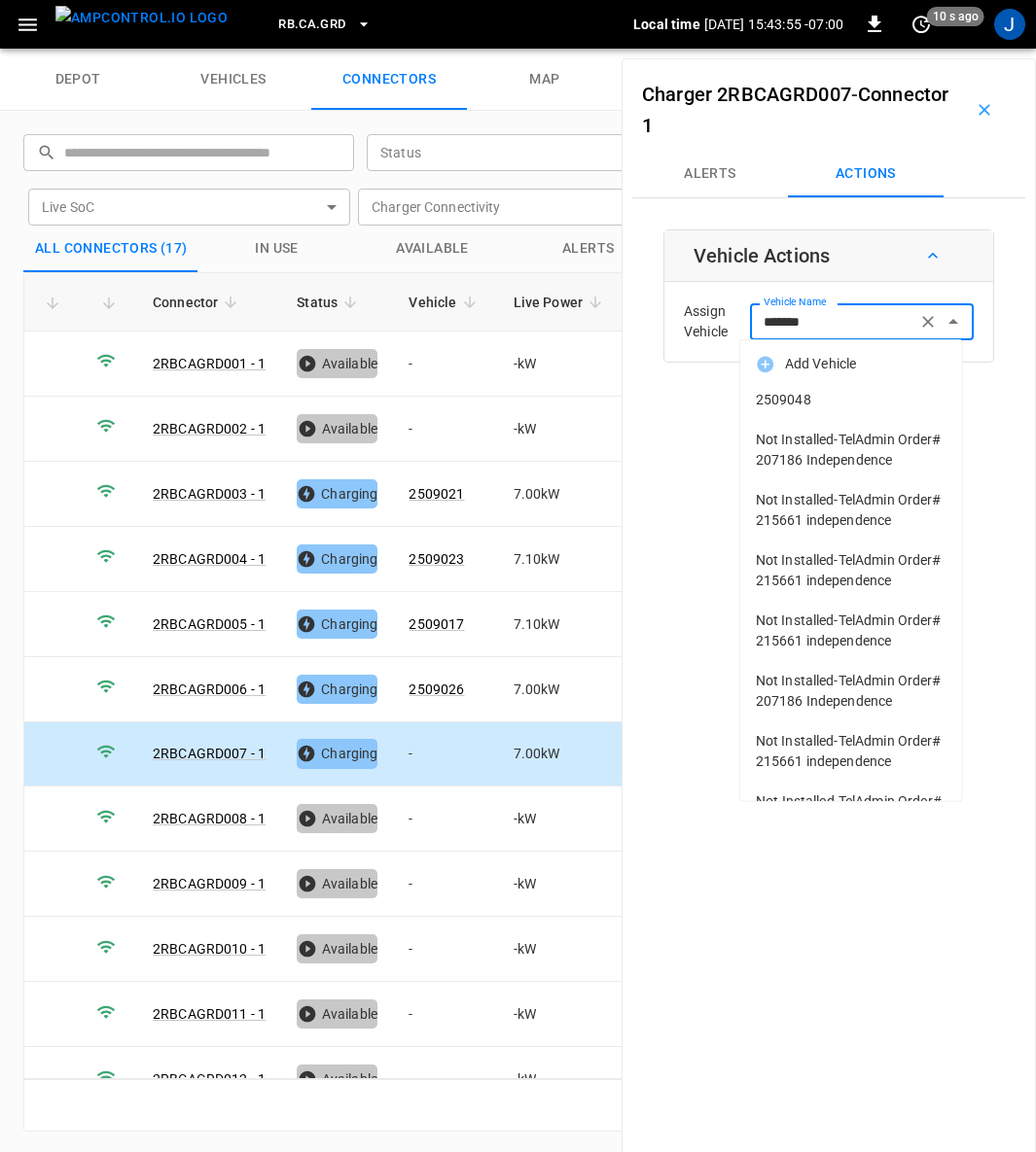
click at [784, 395] on span "2509048" at bounding box center [851, 400] width 191 height 21
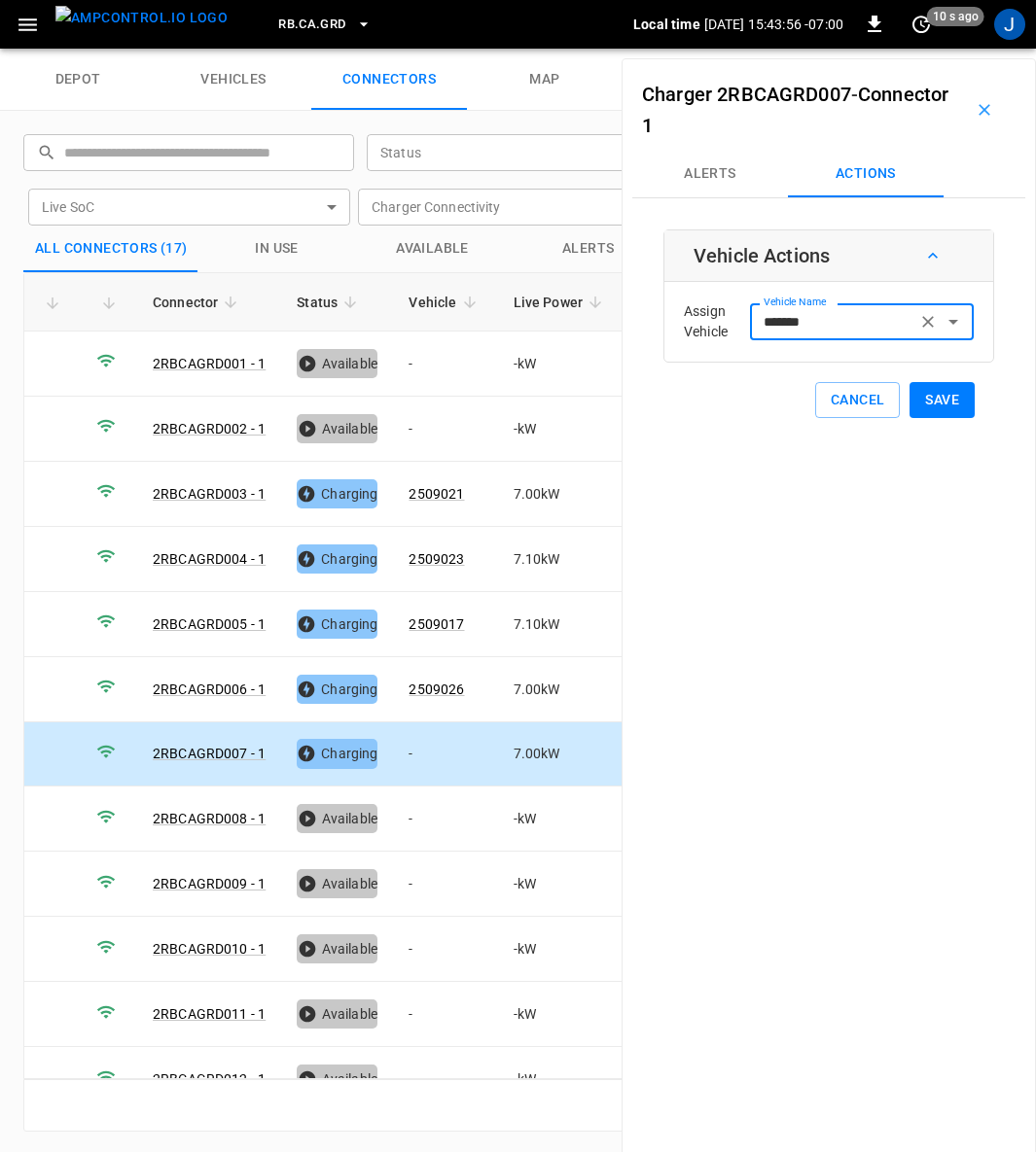
type input "*******"
click at [931, 393] on button "Save" at bounding box center [941, 400] width 65 height 36
